Goal: Task Accomplishment & Management: Manage account settings

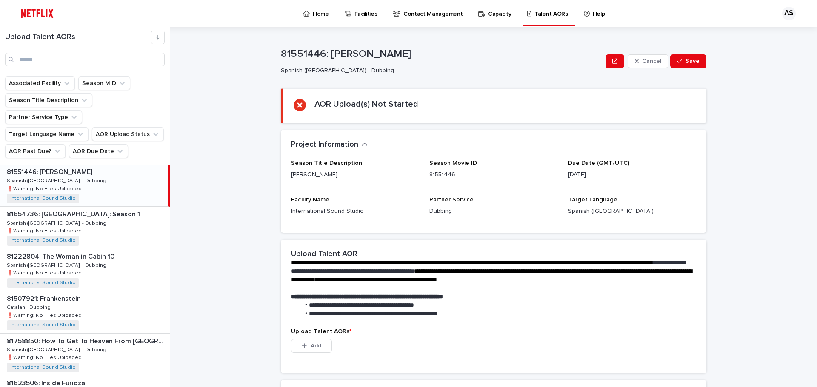
click at [783, 7] on div "AS" at bounding box center [786, 14] width 28 height 14
click at [789, 10] on div at bounding box center [408, 13] width 817 height 27
click at [786, 15] on div "AS" at bounding box center [789, 14] width 14 height 14
click at [767, 38] on p "Log Out" at bounding box center [781, 36] width 54 height 14
